Goal: Transaction & Acquisition: Purchase product/service

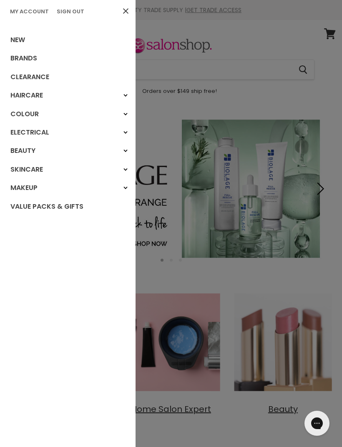
click at [121, 93] on div "Haircare" at bounding box center [125, 95] width 15 height 15
click at [120, 93] on div "Haircare" at bounding box center [125, 95] width 15 height 15
click at [127, 94] on polygon "Main menu" at bounding box center [127, 95] width 2 height 3
click at [123, 96] on div "Haircare" at bounding box center [125, 95] width 15 height 15
click at [30, 89] on link "Haircare" at bounding box center [68, 95] width 136 height 18
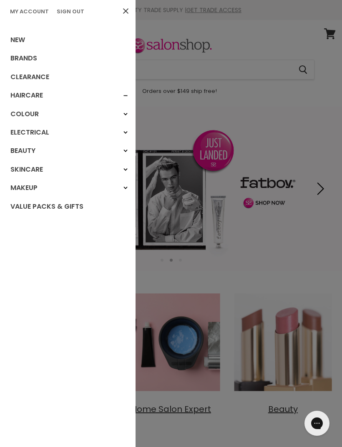
click at [126, 100] on div "Haircare" at bounding box center [125, 95] width 15 height 15
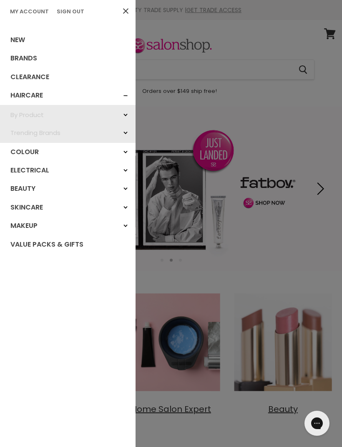
click at [126, 115] on polygon "Main menu" at bounding box center [124, 115] width 2 height 3
click at [126, 110] on div "By Product" at bounding box center [125, 115] width 15 height 15
click at [126, 112] on div "By Product" at bounding box center [125, 115] width 15 height 15
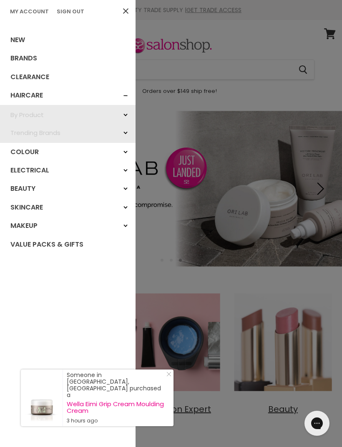
click at [128, 115] on div "By Product" at bounding box center [125, 115] width 15 height 15
click at [123, 114] on icon "Main menu" at bounding box center [125, 114] width 4 height 3
click at [25, 122] on link "By Product" at bounding box center [68, 115] width 136 height 18
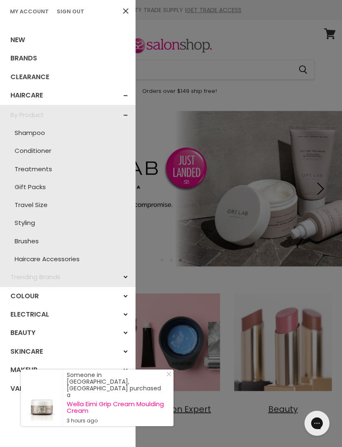
click at [26, 287] on link "Colour" at bounding box center [68, 296] width 136 height 18
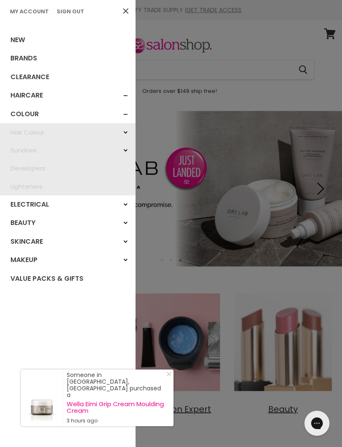
click at [33, 97] on link "Haircare" at bounding box center [68, 95] width 136 height 18
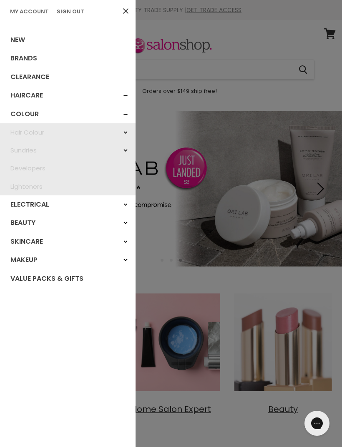
click at [27, 95] on link "Haircare" at bounding box center [68, 95] width 136 height 18
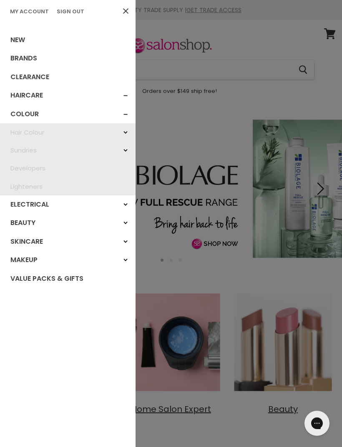
click at [24, 95] on link "Haircare" at bounding box center [68, 95] width 136 height 18
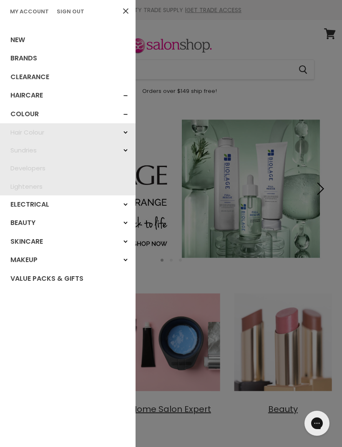
click at [25, 95] on link "Haircare" at bounding box center [68, 95] width 136 height 18
click at [126, 95] on div "Haircare" at bounding box center [125, 95] width 15 height 15
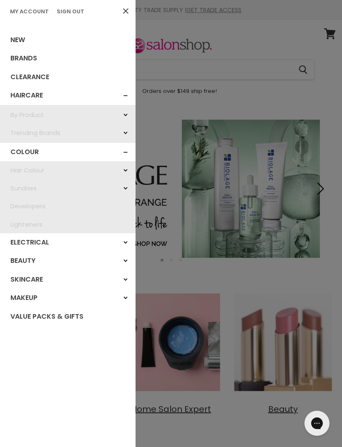
click at [128, 114] on div "By Product" at bounding box center [125, 115] width 15 height 15
click at [126, 113] on icon "Main menu" at bounding box center [125, 114] width 4 height 3
click at [30, 113] on link "By Product" at bounding box center [68, 115] width 136 height 18
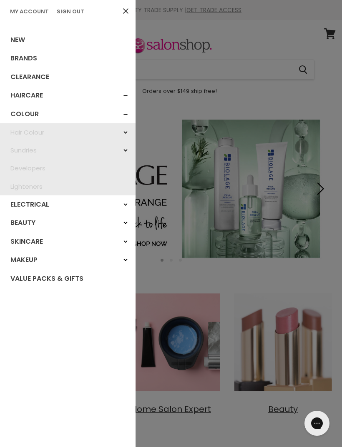
click at [21, 92] on link "Haircare" at bounding box center [68, 95] width 136 height 18
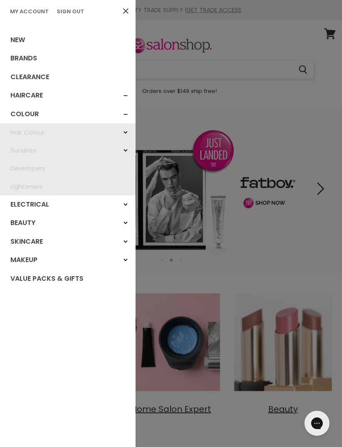
click at [283, 166] on div at bounding box center [171, 223] width 342 height 447
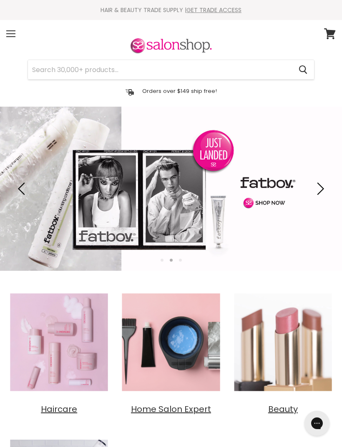
click at [12, 29] on div "Menu" at bounding box center [11, 33] width 18 height 19
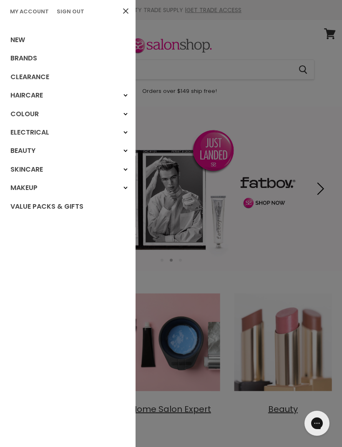
click at [31, 96] on link "Haircare" at bounding box center [68, 95] width 136 height 18
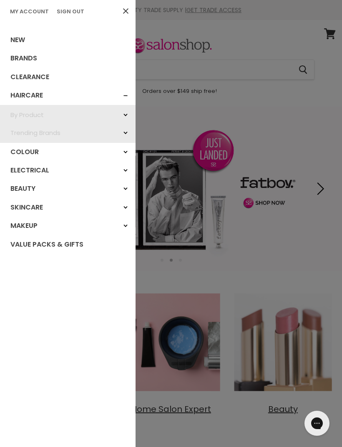
click at [27, 115] on link "By Product" at bounding box center [68, 115] width 136 height 18
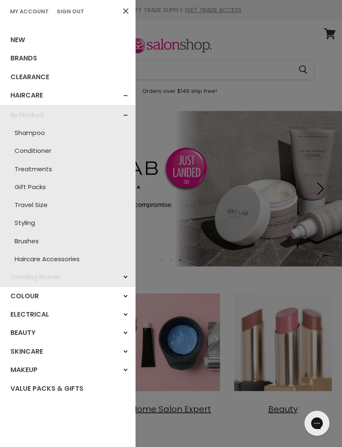
click at [28, 185] on link "Gift Packs" at bounding box center [67, 187] width 127 height 18
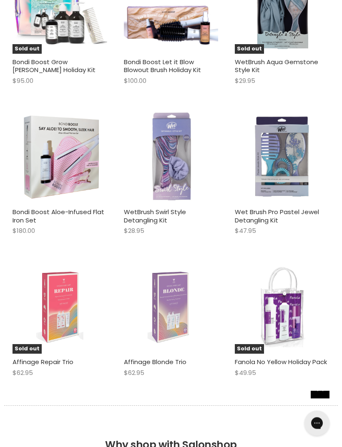
scroll to position [2288, 0]
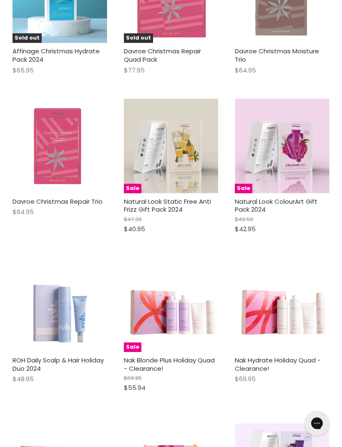
scroll to position [731, 0]
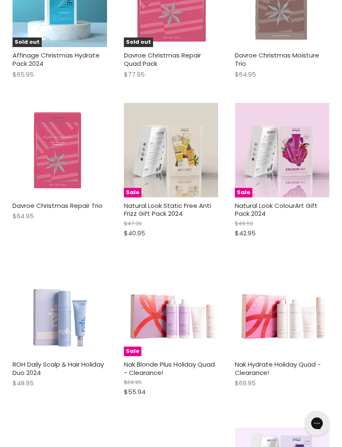
click at [266, 206] on link "Natural Look ColourArt Gift Pack 2024" at bounding box center [276, 209] width 83 height 17
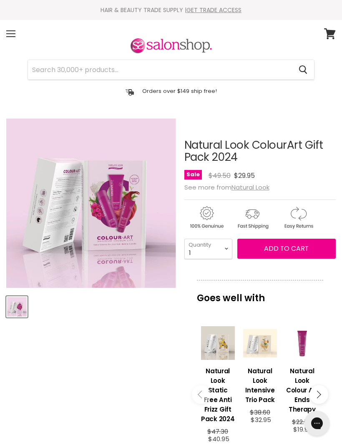
click at [281, 248] on span "Add to cart" at bounding box center [286, 249] width 45 height 10
click at [297, 251] on span "Add to cart" at bounding box center [286, 249] width 45 height 10
